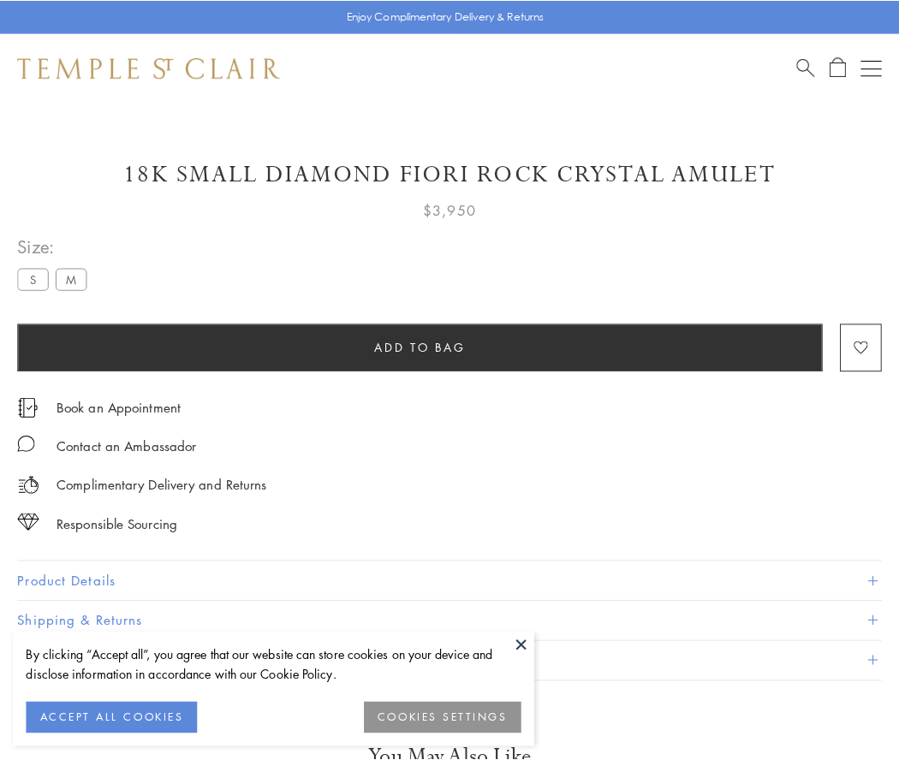
scroll to position [101, 0]
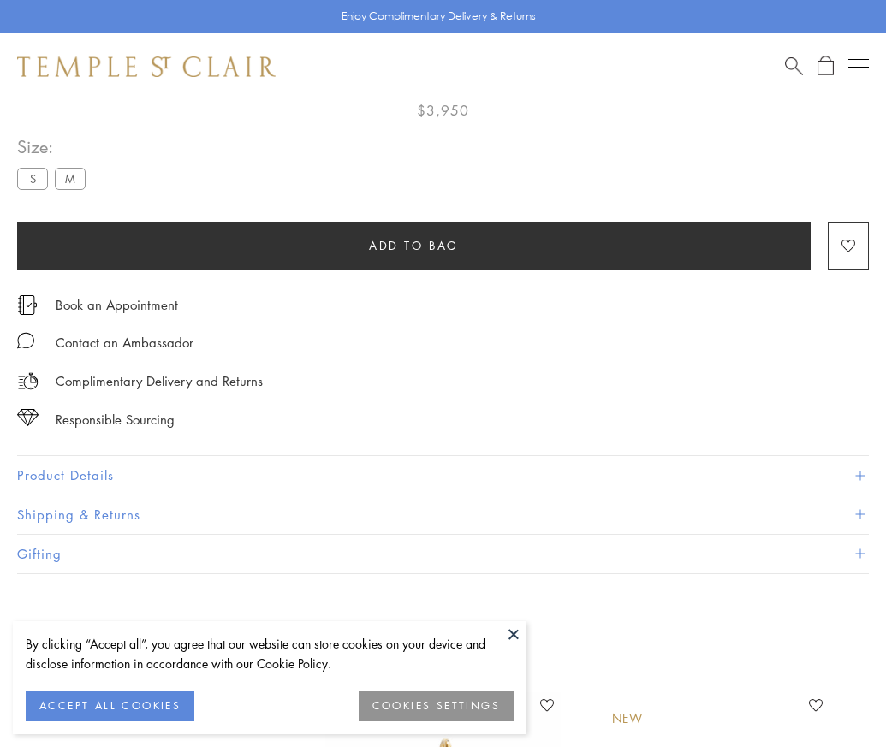
click at [413, 240] on span "Add to bag" at bounding box center [414, 245] width 90 height 19
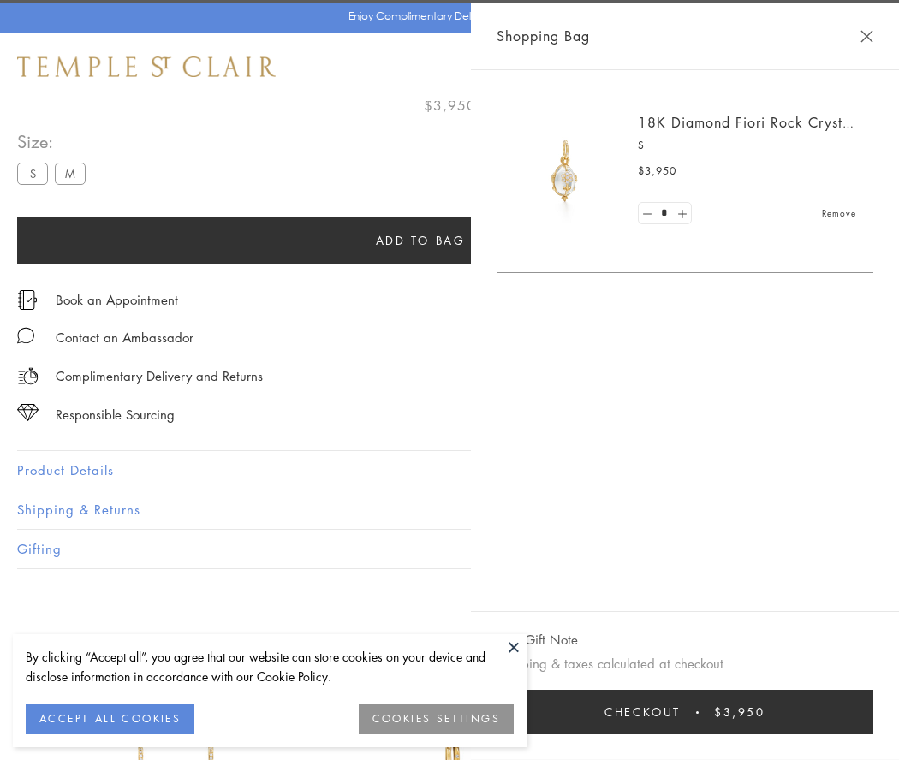
click at [728, 712] on button "Checkout $3,950" at bounding box center [684, 712] width 377 height 45
